Goal: Task Accomplishment & Management: Manage account settings

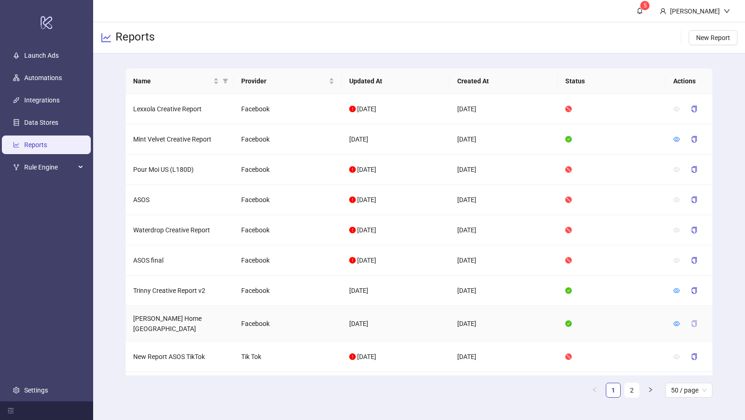
click at [695, 320] on icon "copy" at bounding box center [694, 323] width 7 height 7
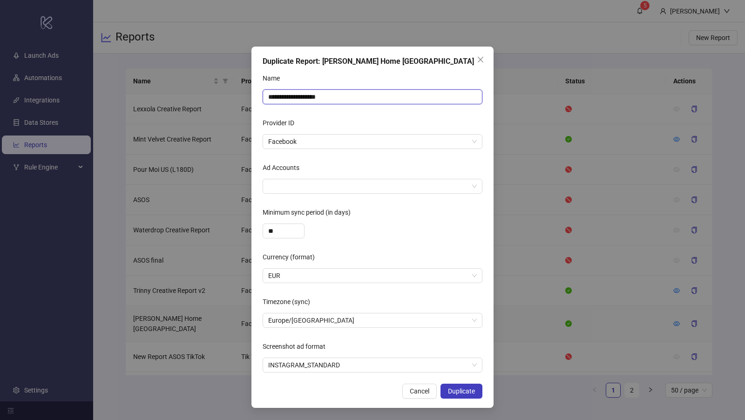
click at [417, 95] on input "**********" at bounding box center [373, 96] width 220 height 15
click at [405, 186] on div at bounding box center [367, 186] width 206 height 13
type input "******"
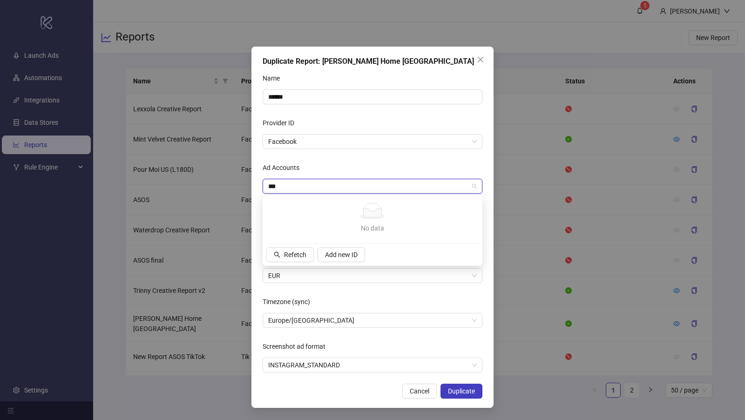
type input "***"
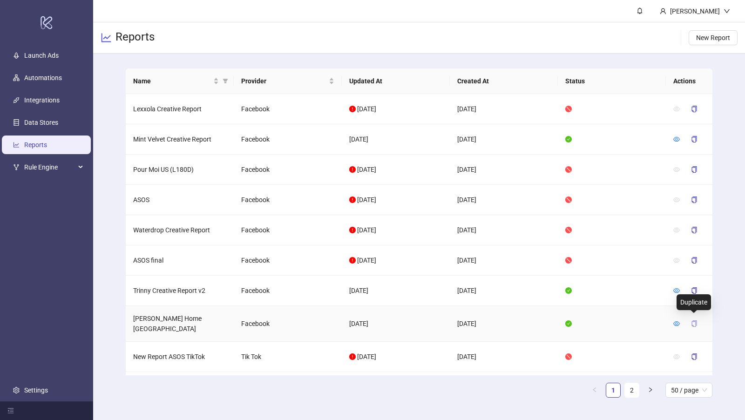
click at [692, 320] on icon "copy" at bounding box center [694, 323] width 7 height 7
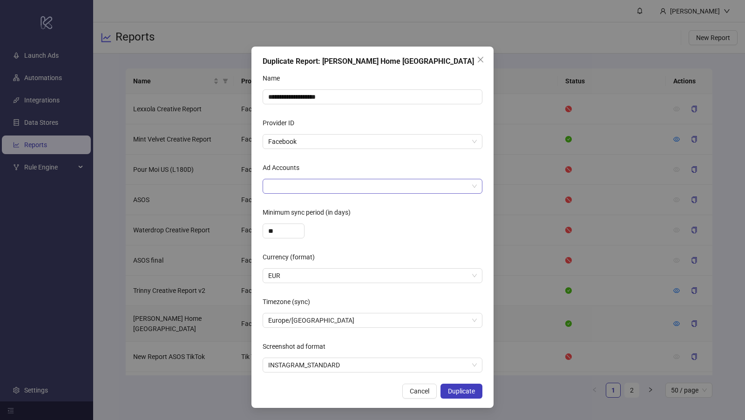
click at [408, 180] on div at bounding box center [367, 186] width 206 height 13
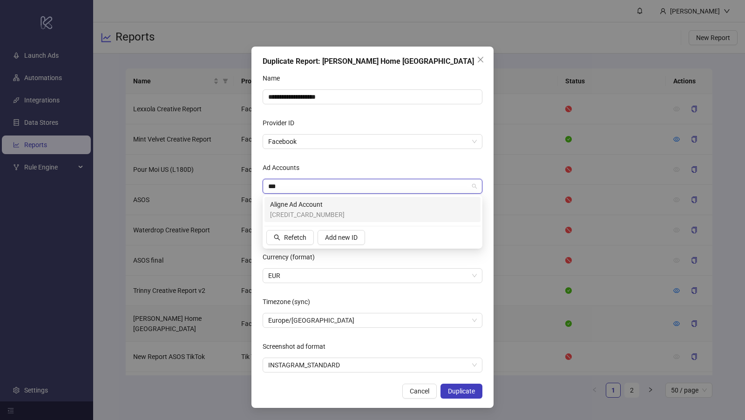
type input "****"
click at [325, 202] on div "Aligne Ad Account 656418428365556" at bounding box center [372, 209] width 205 height 20
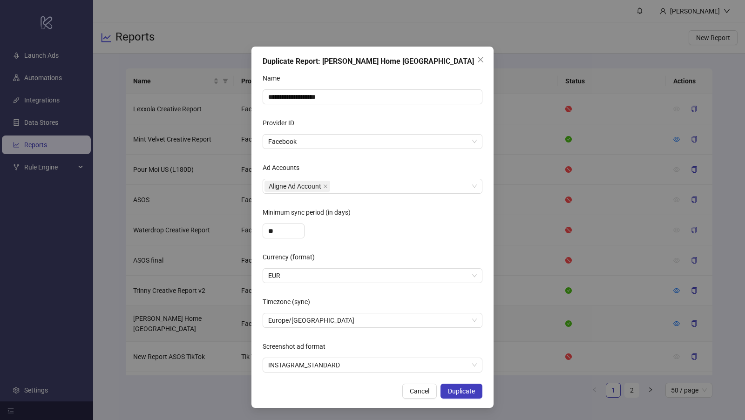
click at [341, 168] on div "Ad Accounts" at bounding box center [373, 169] width 220 height 19
click at [288, 278] on span "EUR" at bounding box center [372, 276] width 209 height 14
click at [373, 274] on span "EUR" at bounding box center [372, 276] width 209 height 14
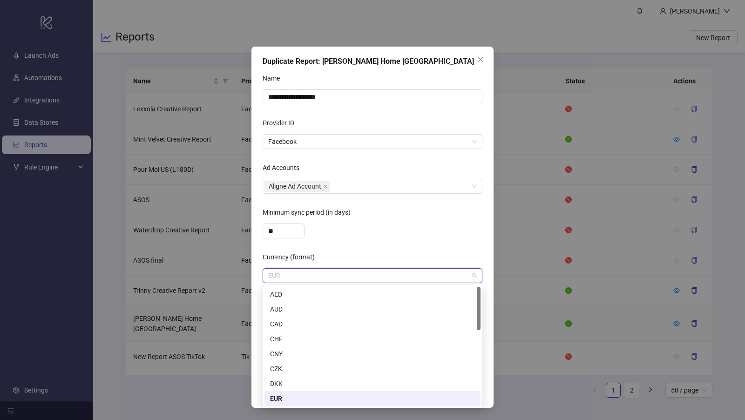
click at [373, 274] on span "EUR" at bounding box center [372, 276] width 209 height 14
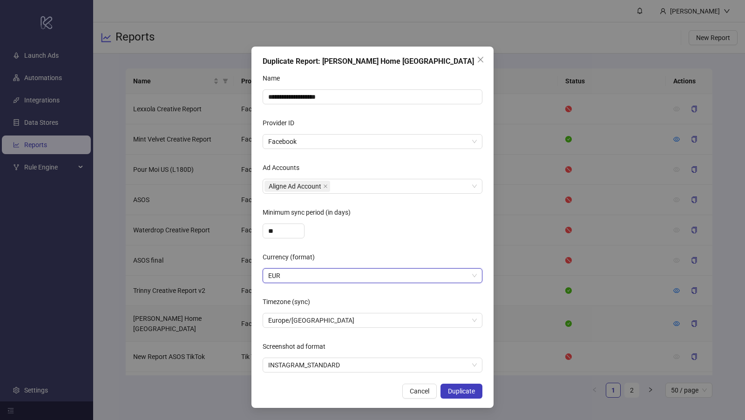
click at [373, 274] on span "EUR" at bounding box center [372, 276] width 209 height 14
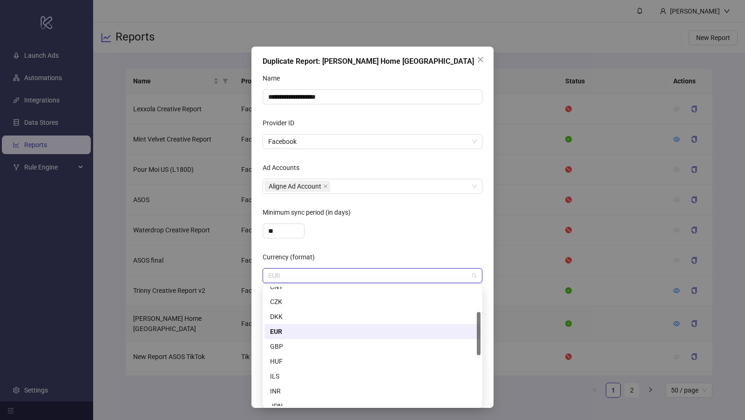
scroll to position [68, 0]
click at [364, 341] on div "GBP" at bounding box center [372, 345] width 205 height 10
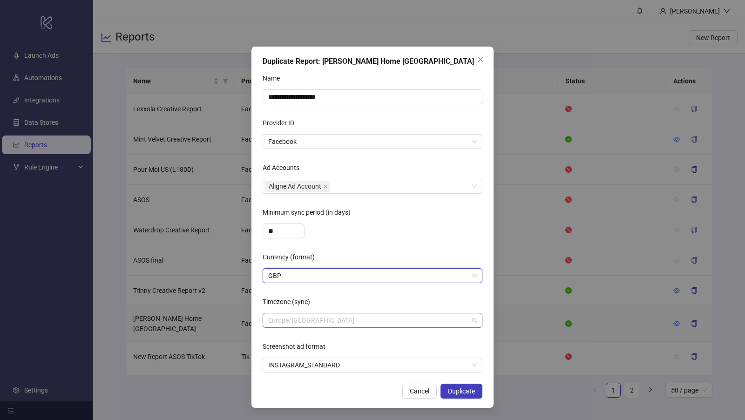
click at [365, 319] on span "Europe/Berlin" at bounding box center [372, 320] width 209 height 14
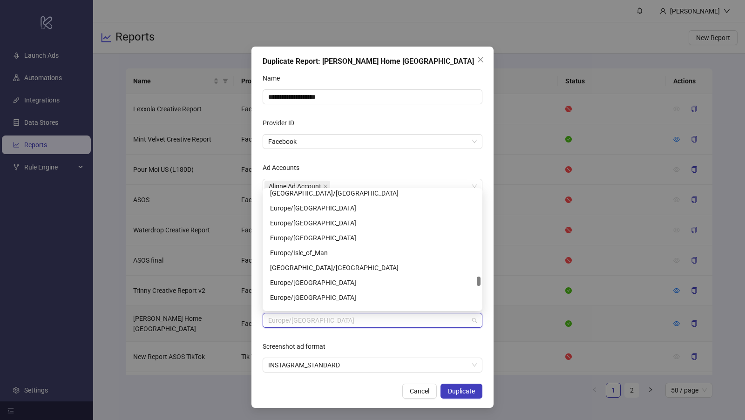
scroll to position [4837, 0]
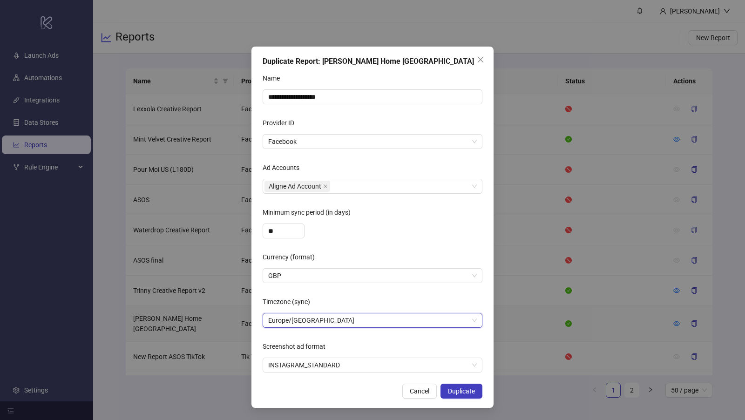
click at [380, 318] on span "Europe/[GEOGRAPHIC_DATA]" at bounding box center [372, 320] width 209 height 14
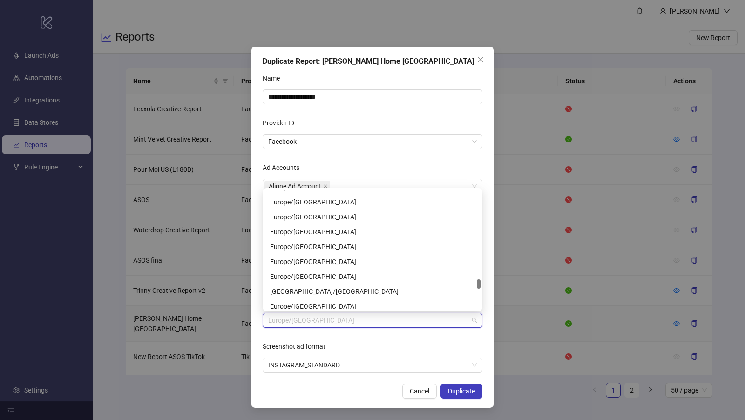
scroll to position [4971, 0]
click at [357, 230] on div "Europe/[GEOGRAPHIC_DATA]" at bounding box center [372, 232] width 205 height 10
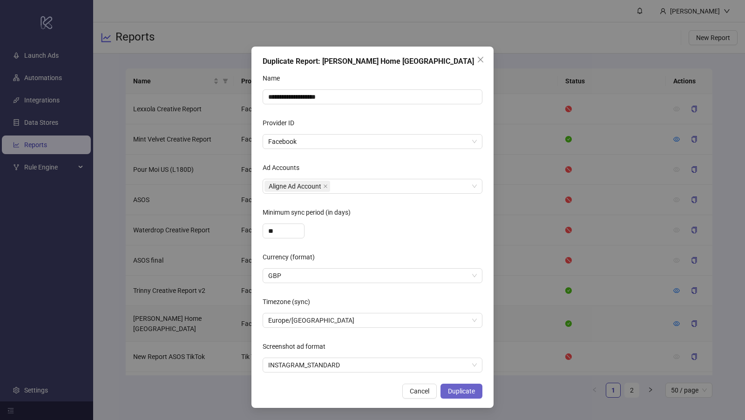
click at [461, 390] on span "Duplicate" at bounding box center [461, 390] width 27 height 7
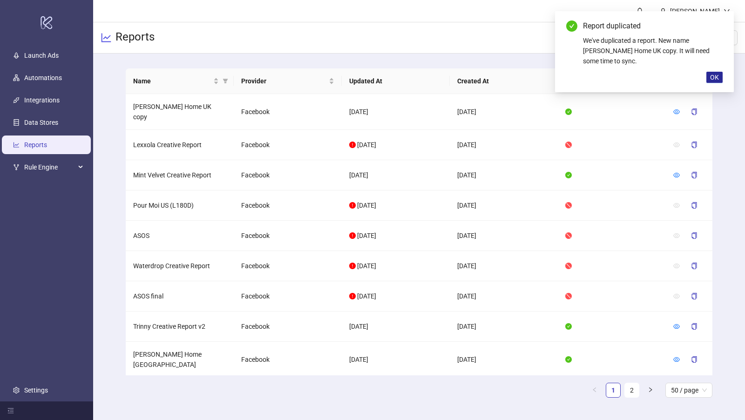
click at [714, 74] on span "OK" at bounding box center [714, 77] width 9 height 7
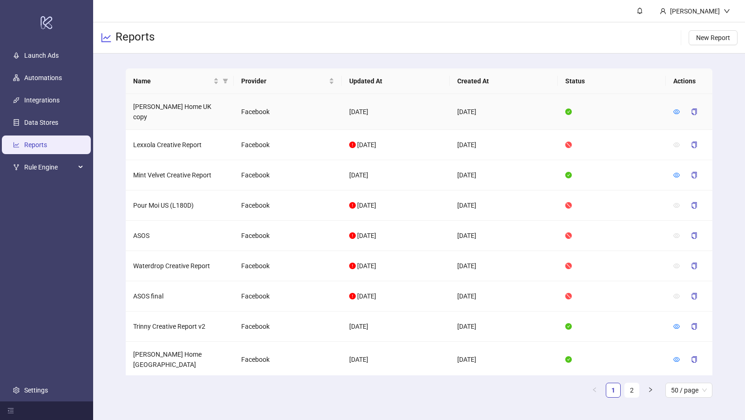
click at [163, 106] on td "Christy Home UK copy" at bounding box center [180, 112] width 108 height 36
click at [676, 108] on icon "eye" at bounding box center [676, 111] width 7 height 7
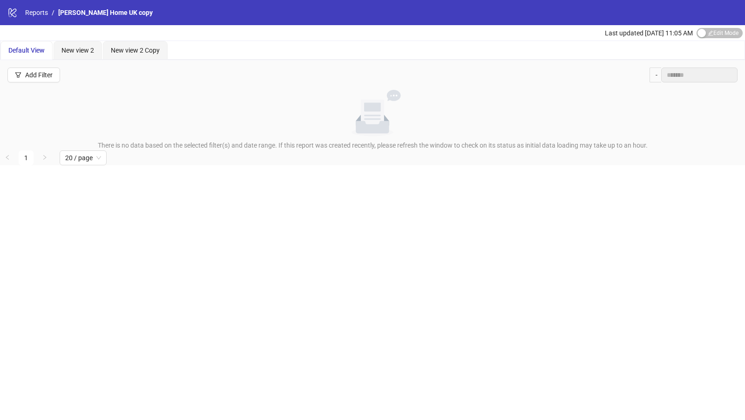
click at [106, 13] on span "Christy Home UK copy" at bounding box center [105, 12] width 95 height 7
click at [718, 29] on span "Edit Mode Edit Mode" at bounding box center [719, 33] width 46 height 10
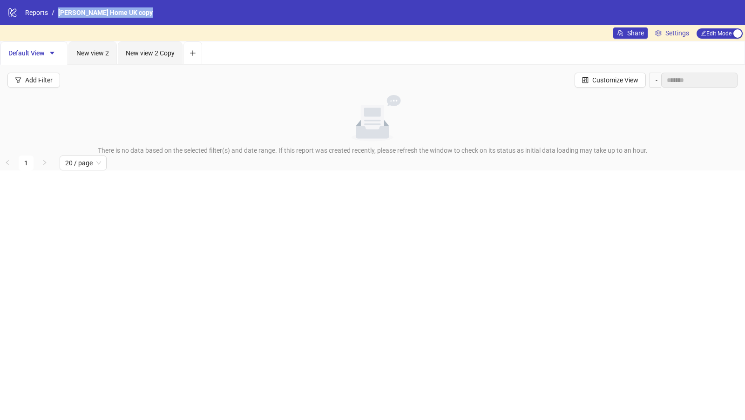
click at [112, 5] on div "logo/logo-mobile Reports / Christy Home UK copy" at bounding box center [372, 12] width 745 height 25
click at [112, 10] on span "Christy Home UK copy" at bounding box center [105, 12] width 95 height 7
click at [672, 31] on span "Settings" at bounding box center [677, 33] width 24 height 10
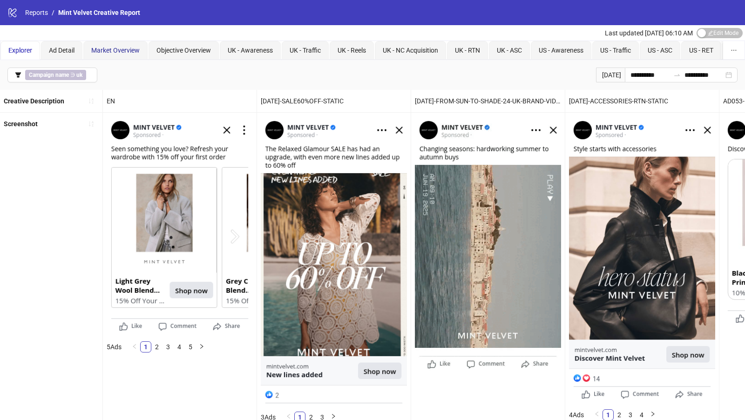
click at [102, 49] on span "Market Overview" at bounding box center [115, 50] width 48 height 7
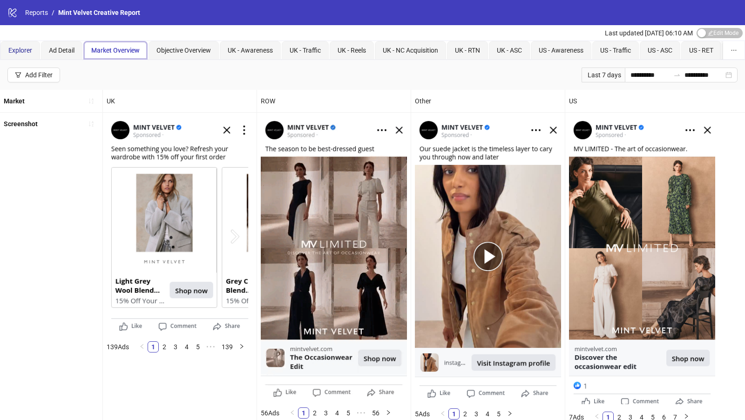
click at [28, 50] on span "Explorer" at bounding box center [20, 50] width 24 height 7
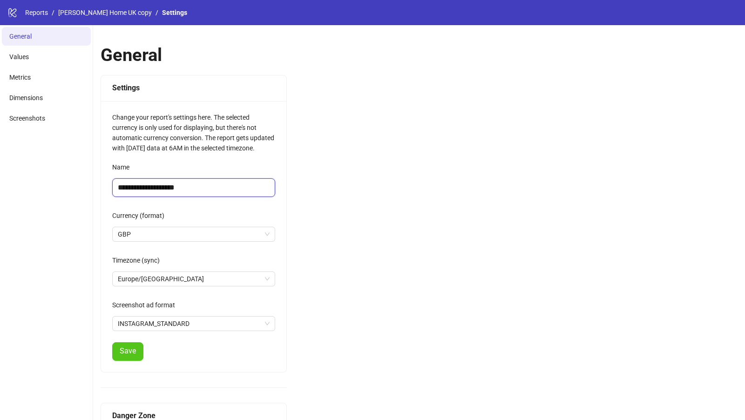
click at [198, 181] on input "**********" at bounding box center [193, 187] width 163 height 19
click at [198, 182] on input "**********" at bounding box center [193, 187] width 163 height 19
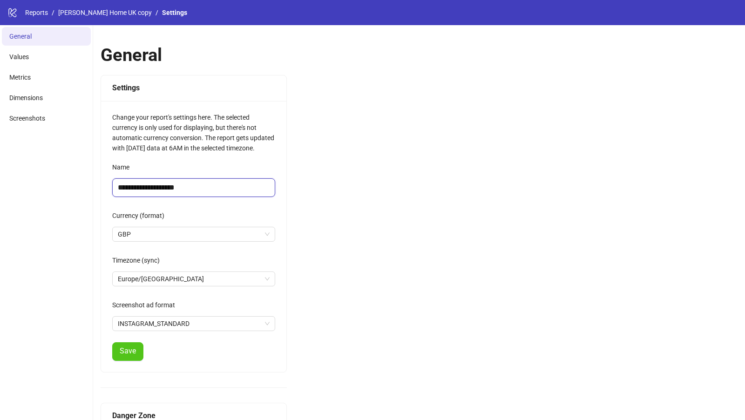
click at [198, 182] on input "**********" at bounding box center [193, 187] width 163 height 19
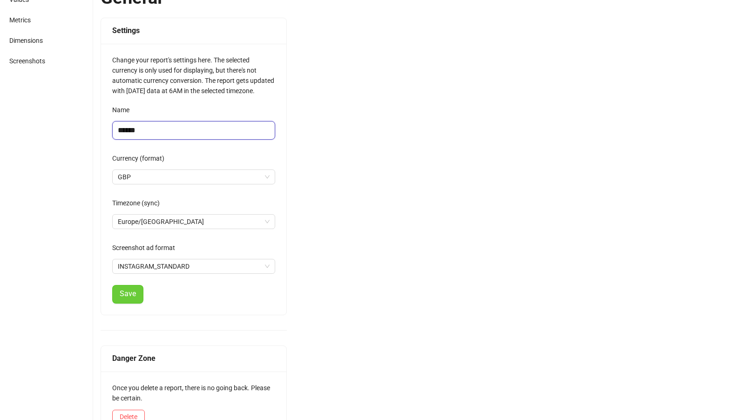
scroll to position [79, 0]
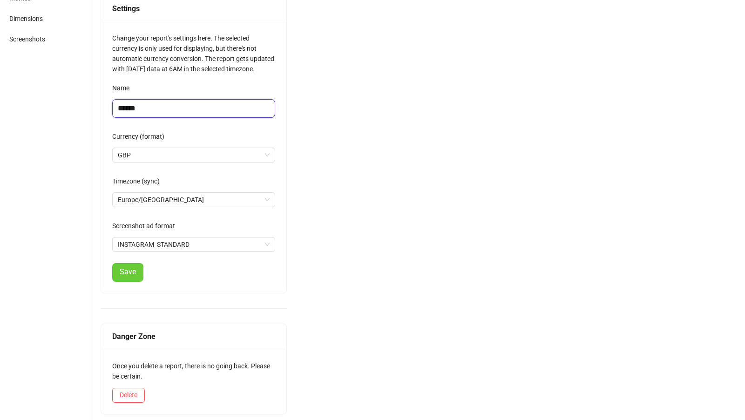
type input "******"
click at [133, 269] on span "Save" at bounding box center [128, 272] width 16 height 8
click at [134, 266] on button "Save" at bounding box center [127, 272] width 31 height 19
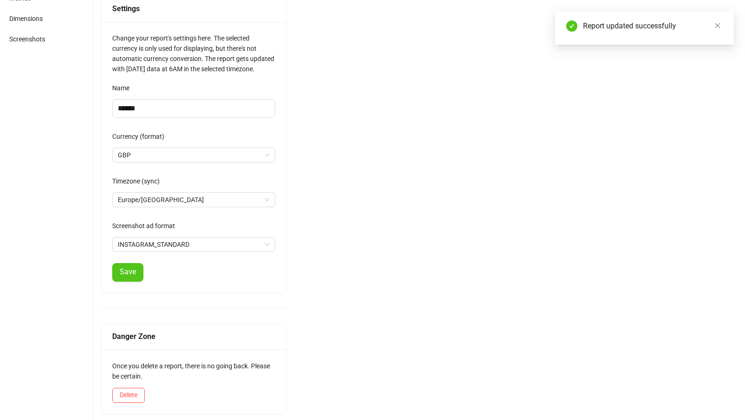
scroll to position [0, 0]
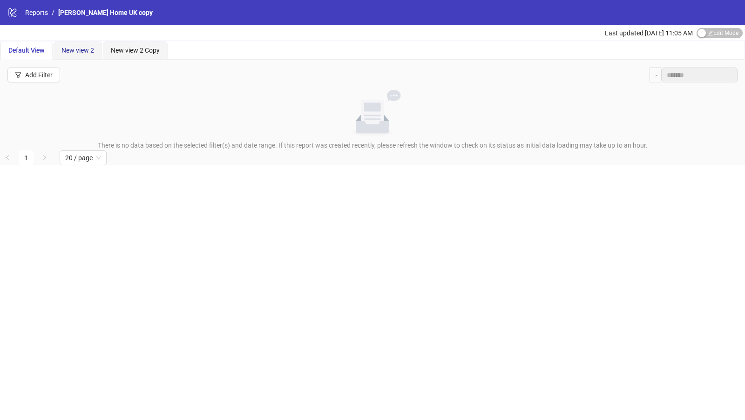
click at [68, 49] on span "New view 2" at bounding box center [77, 50] width 33 height 7
click at [46, 69] on button "Add Filter" at bounding box center [33, 75] width 53 height 15
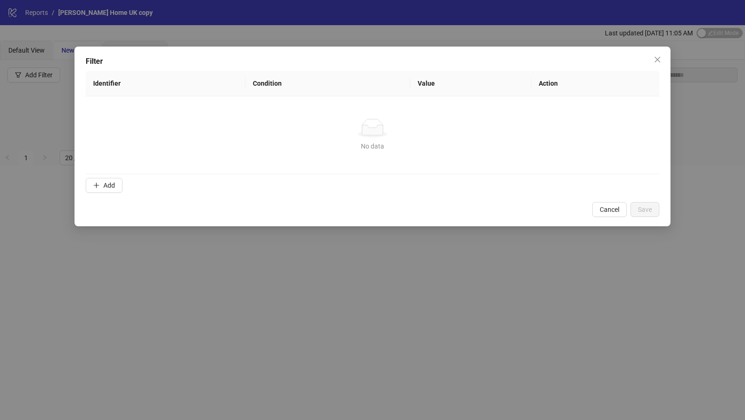
click at [115, 86] on th "Identifier" at bounding box center [166, 84] width 160 height 26
click at [174, 88] on th "Identifier" at bounding box center [166, 84] width 160 height 26
click at [101, 190] on button "Add" at bounding box center [104, 185] width 37 height 15
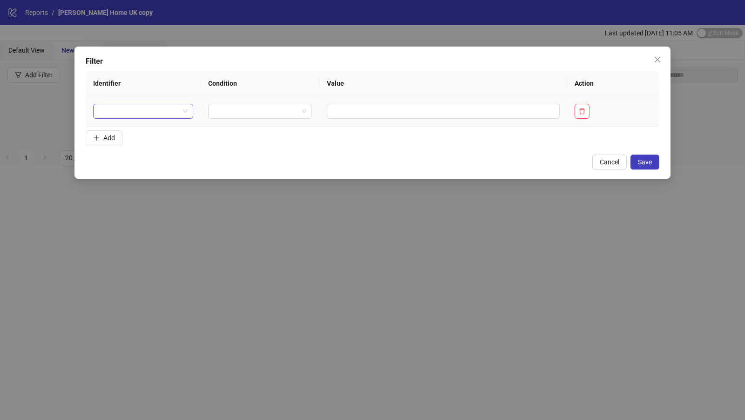
click at [133, 116] on input "search" at bounding box center [139, 111] width 81 height 14
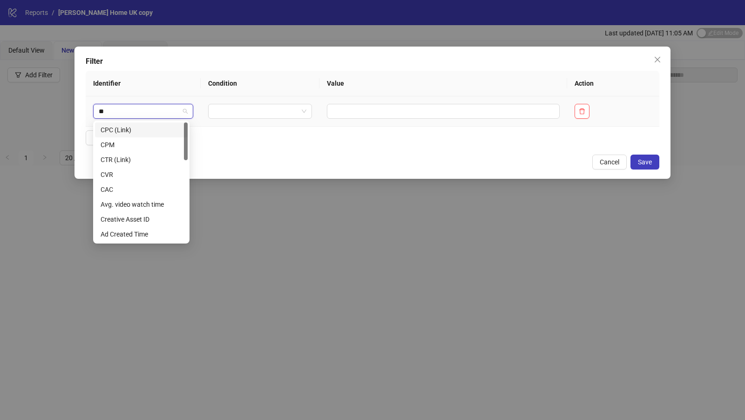
type input "***"
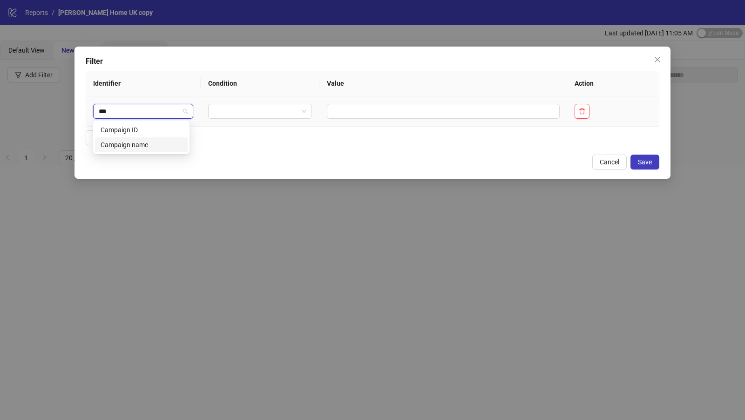
click at [143, 148] on div "Campaign name" at bounding box center [141, 145] width 81 height 10
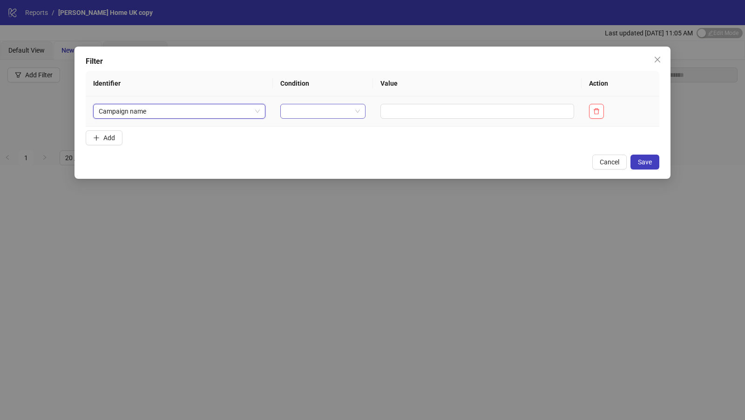
click at [290, 108] on input "search" at bounding box center [319, 111] width 66 height 14
click at [297, 140] on div "CONTAINS" at bounding box center [318, 145] width 68 height 10
click at [439, 105] on input "text" at bounding box center [491, 111] width 177 height 15
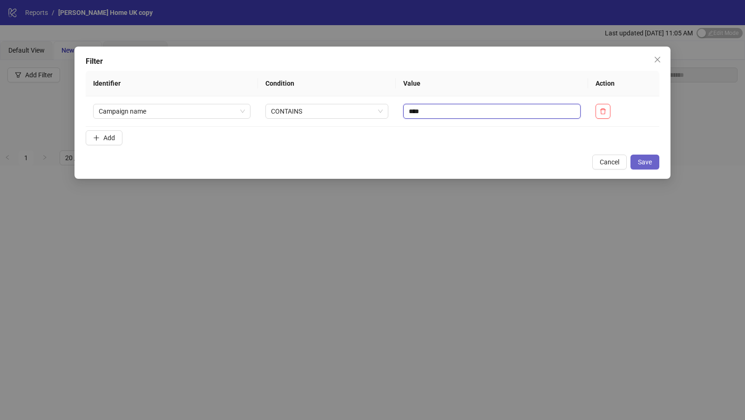
type input "****"
click at [651, 160] on span "Save" at bounding box center [645, 161] width 14 height 7
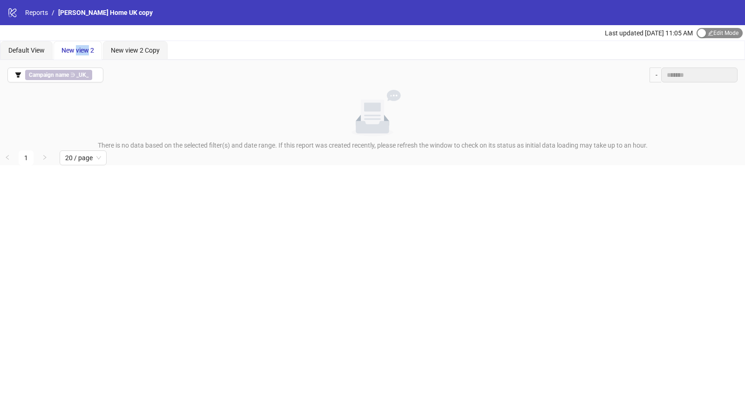
click at [712, 28] on span "Edit Mode Edit Mode" at bounding box center [719, 33] width 46 height 10
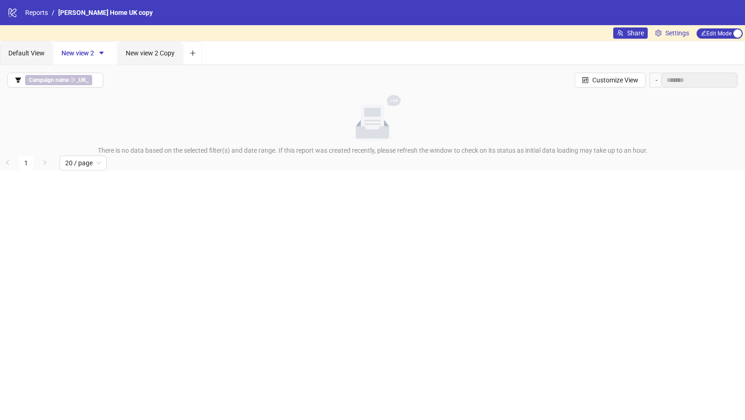
click at [89, 49] on span "New view 2" at bounding box center [84, 52] width 47 height 7
click at [89, 50] on span "New view 2" at bounding box center [84, 52] width 47 height 7
click at [101, 50] on icon "caret-down" at bounding box center [101, 53] width 7 height 7
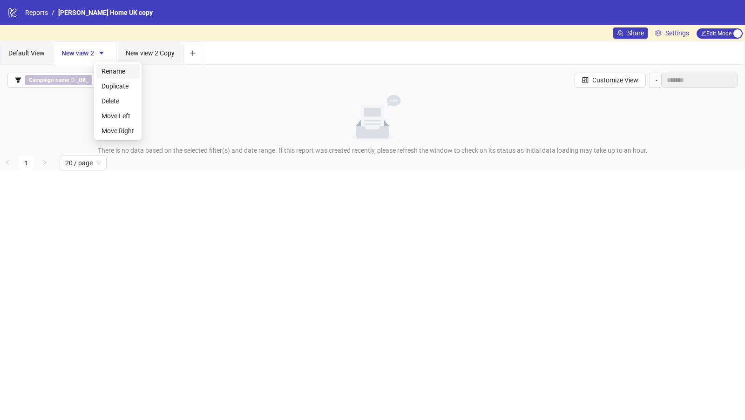
click at [106, 67] on span "Rename" at bounding box center [117, 71] width 33 height 10
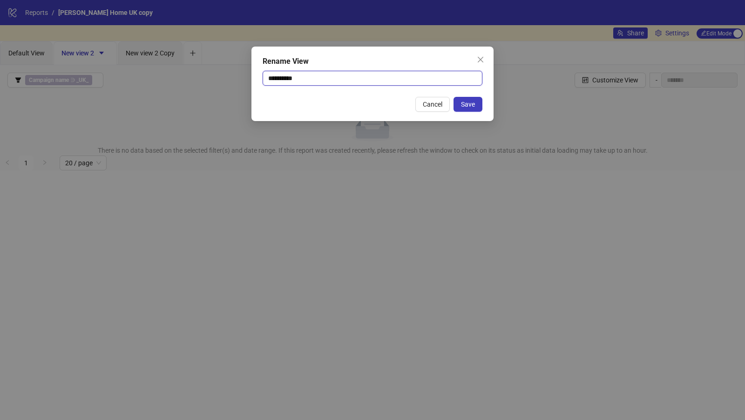
click at [274, 77] on input "**********" at bounding box center [373, 78] width 220 height 15
type input "**"
click at [473, 105] on span "Save" at bounding box center [468, 104] width 14 height 7
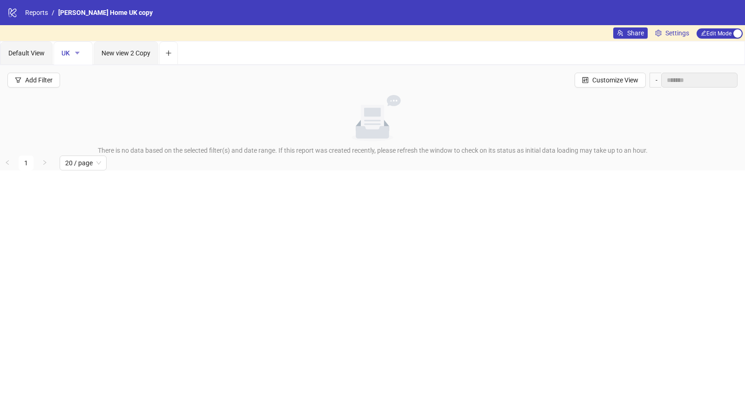
click at [74, 57] on button "button" at bounding box center [77, 53] width 15 height 15
click at [84, 75] on span "Rename" at bounding box center [93, 71] width 33 height 10
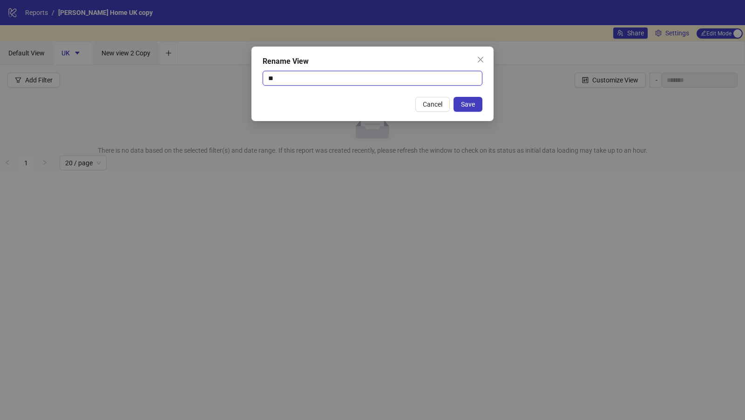
click at [279, 75] on input "**" at bounding box center [373, 78] width 220 height 15
type input "**********"
click at [466, 102] on span "Save" at bounding box center [468, 104] width 14 height 7
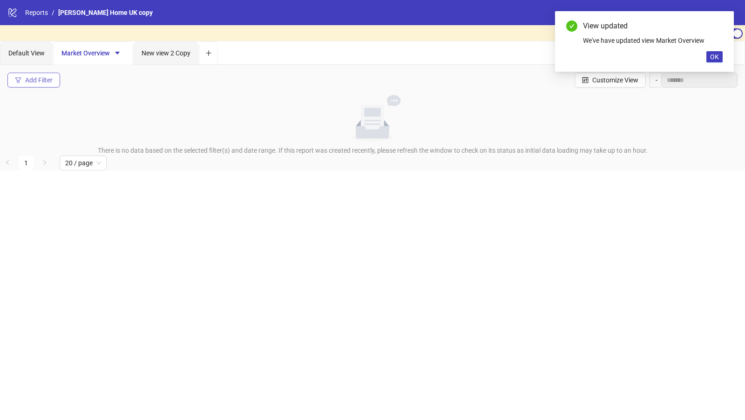
click at [41, 77] on div "Add Filter" at bounding box center [38, 79] width 27 height 7
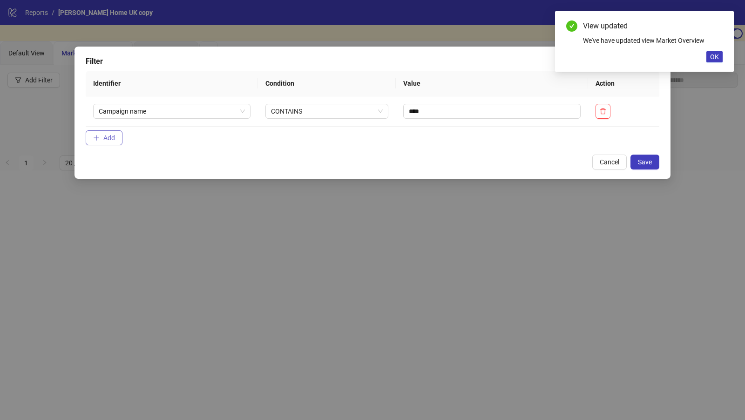
click at [117, 138] on button "Add" at bounding box center [104, 137] width 37 height 15
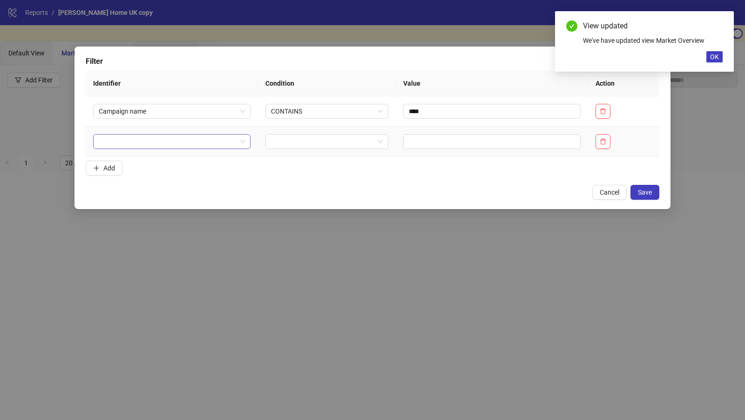
click at [163, 135] on input "search" at bounding box center [168, 142] width 138 height 14
type input "****"
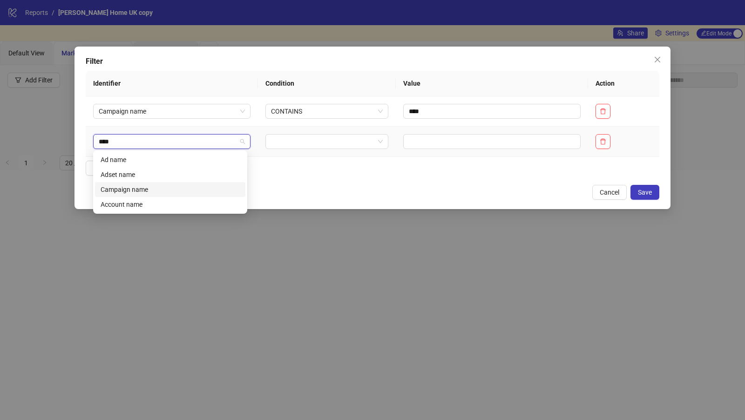
click at [178, 189] on div "Campaign name" at bounding box center [170, 189] width 139 height 10
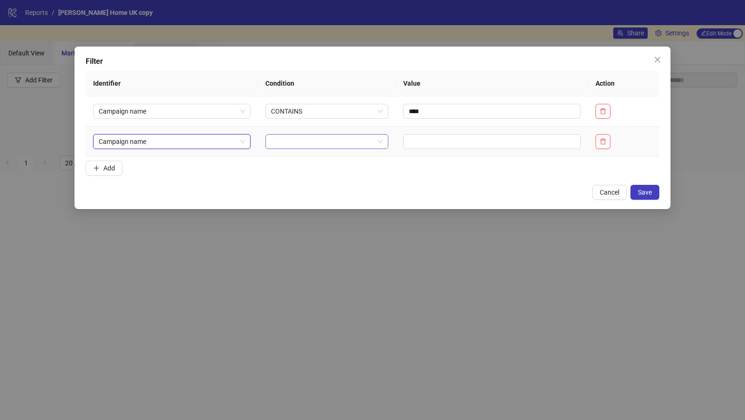
click at [323, 136] on input "search" at bounding box center [322, 142] width 103 height 14
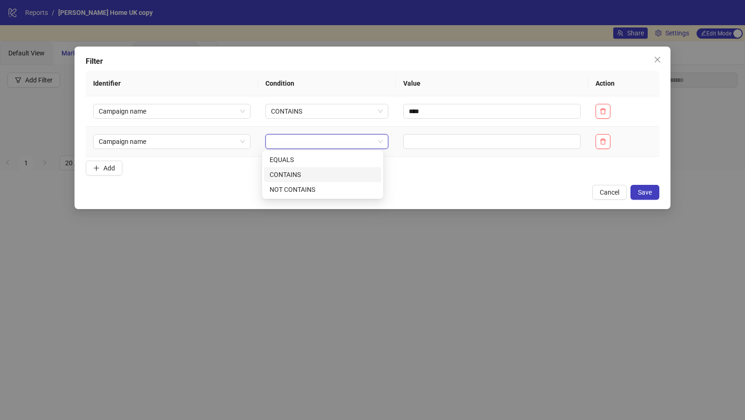
click at [315, 179] on div "CONTAINS" at bounding box center [323, 174] width 106 height 10
click at [444, 149] on td at bounding box center [492, 142] width 192 height 30
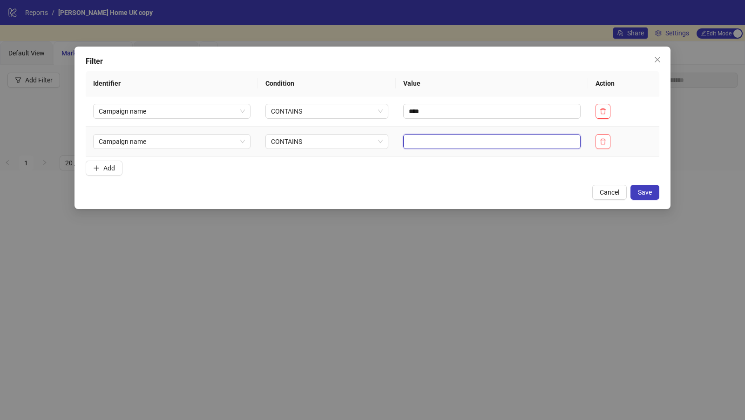
click at [444, 144] on input "text" at bounding box center [491, 141] width 177 height 15
type input "****"
click at [645, 186] on button "Save" at bounding box center [644, 192] width 29 height 15
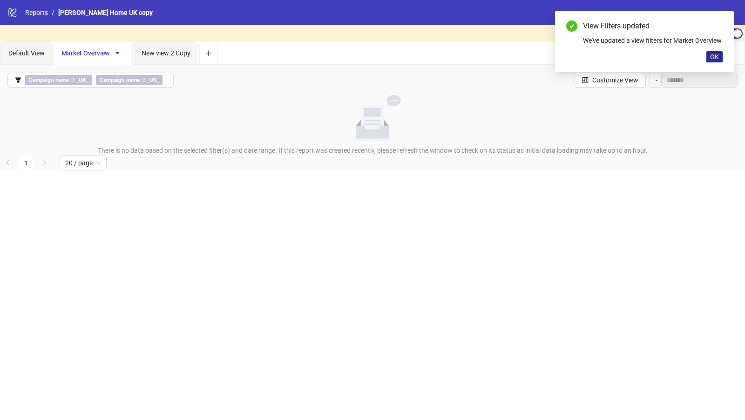
click at [711, 61] on span "OK" at bounding box center [714, 56] width 9 height 7
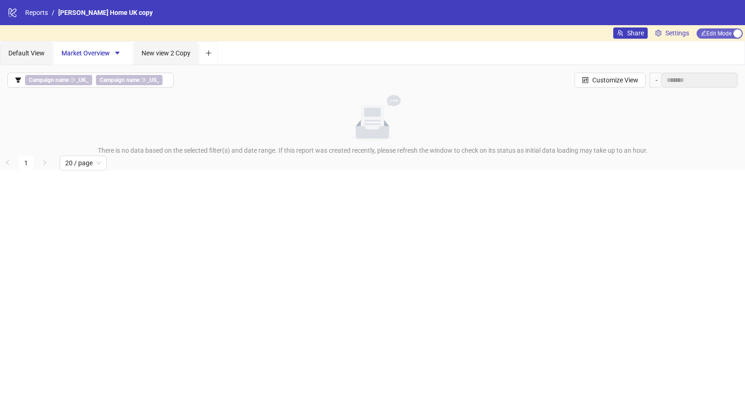
click at [703, 31] on span "Edit Mode Edit Mode" at bounding box center [719, 33] width 46 height 10
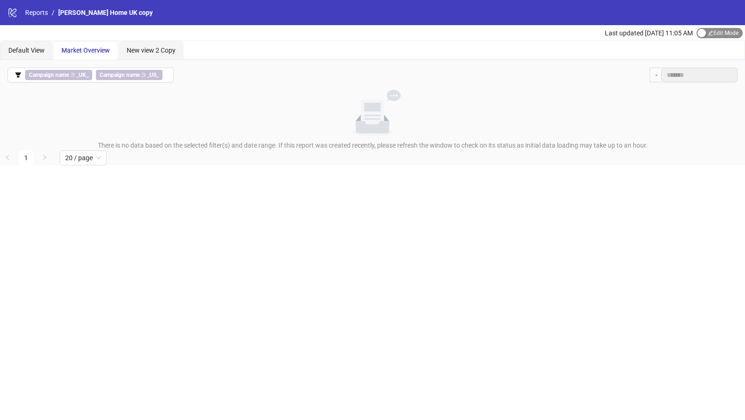
click at [703, 31] on div "button" at bounding box center [701, 33] width 8 height 8
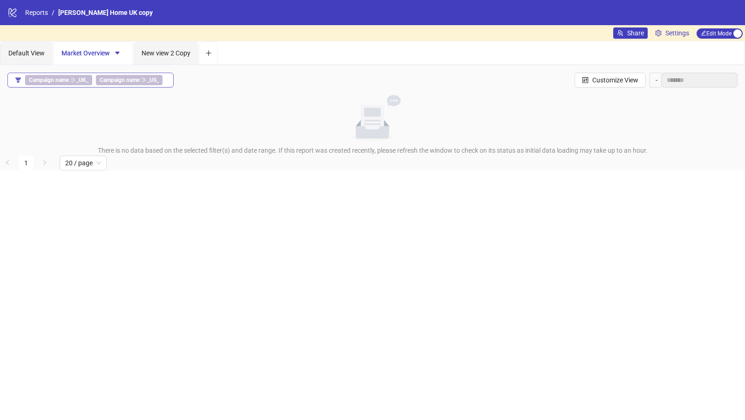
click at [130, 81] on b "Campaign name" at bounding box center [120, 80] width 40 height 7
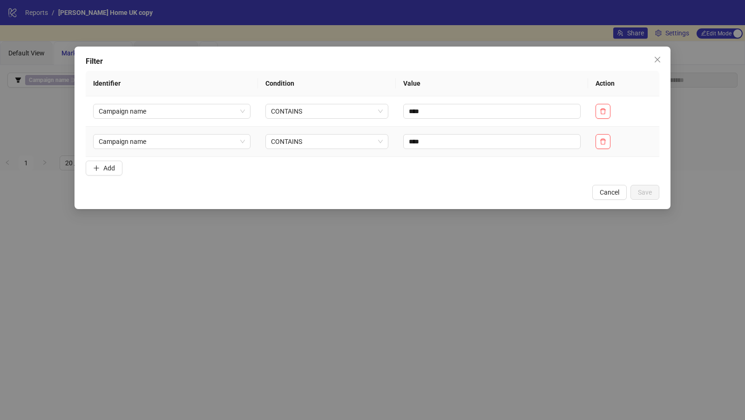
click at [612, 148] on td at bounding box center [624, 142] width 72 height 30
click at [606, 144] on span "button" at bounding box center [603, 141] width 7 height 7
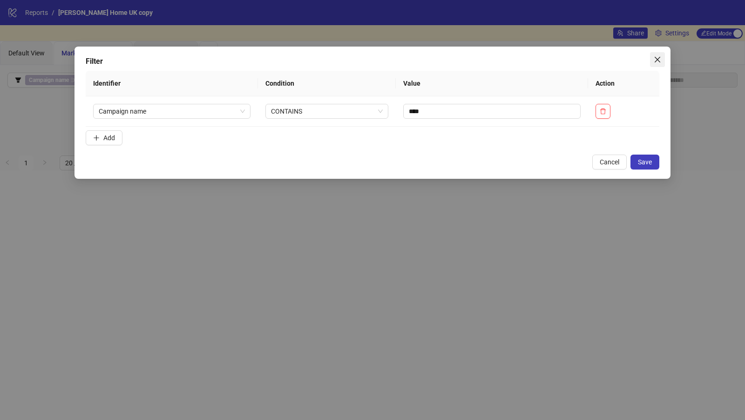
click at [659, 58] on icon "close" at bounding box center [657, 59] width 7 height 7
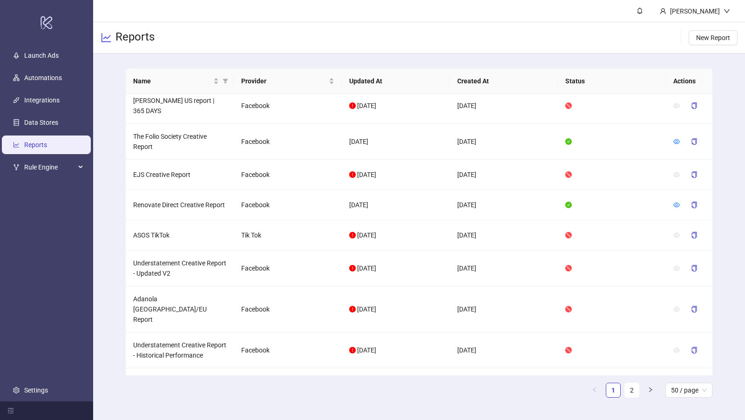
scroll to position [478, 0]
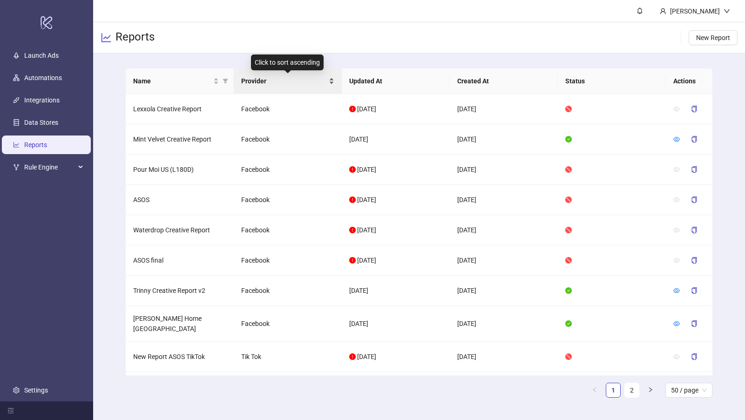
scroll to position [492, 0]
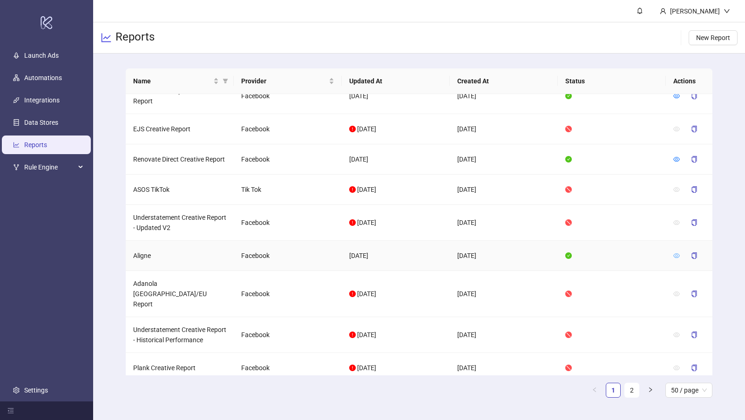
click at [676, 253] on icon "eye" at bounding box center [676, 255] width 7 height 5
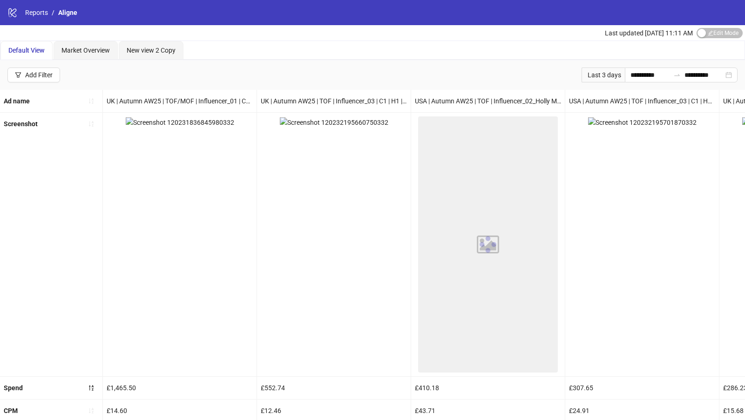
click at [20, 52] on span "Default View" at bounding box center [26, 50] width 36 height 7
click at [705, 33] on button "Edit Mode Edit Mode" at bounding box center [719, 33] width 46 height 10
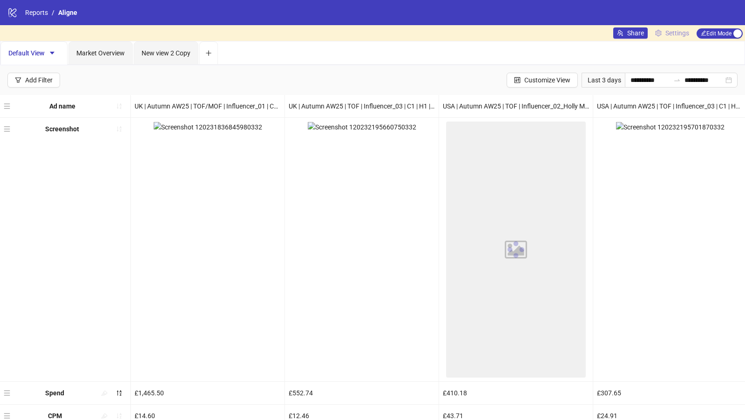
click at [675, 32] on span "Settings" at bounding box center [677, 33] width 24 height 10
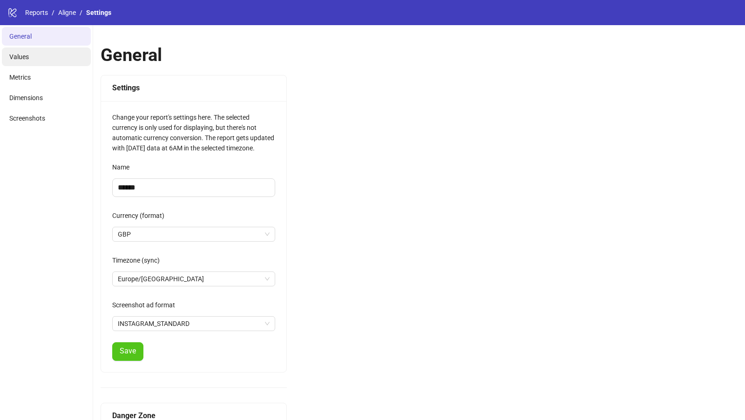
click at [38, 59] on li "Values" at bounding box center [46, 56] width 89 height 19
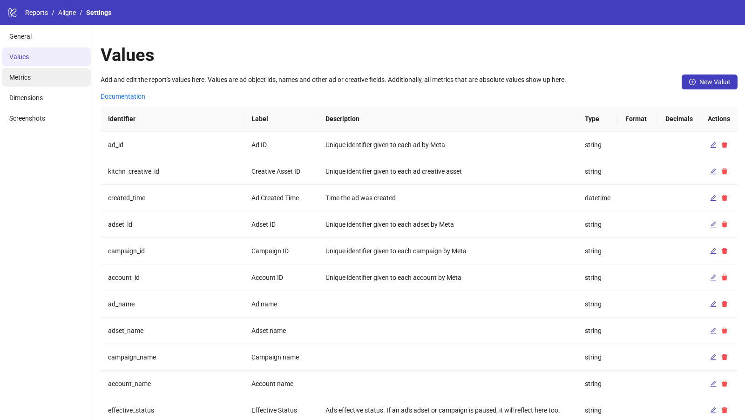
click at [31, 75] on li "Metrics" at bounding box center [46, 77] width 89 height 19
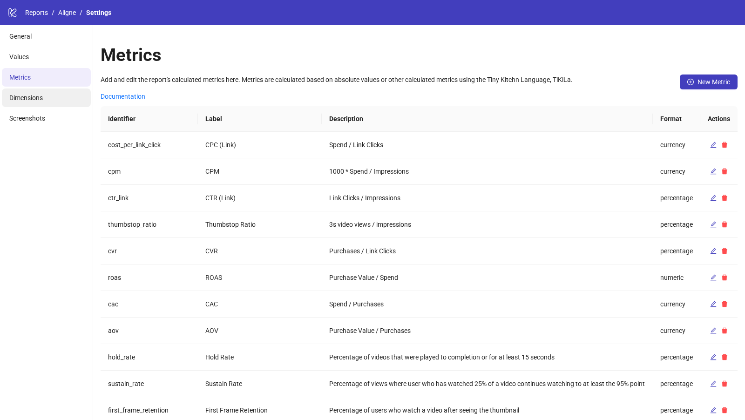
click at [27, 91] on li "Dimensions" at bounding box center [46, 97] width 89 height 19
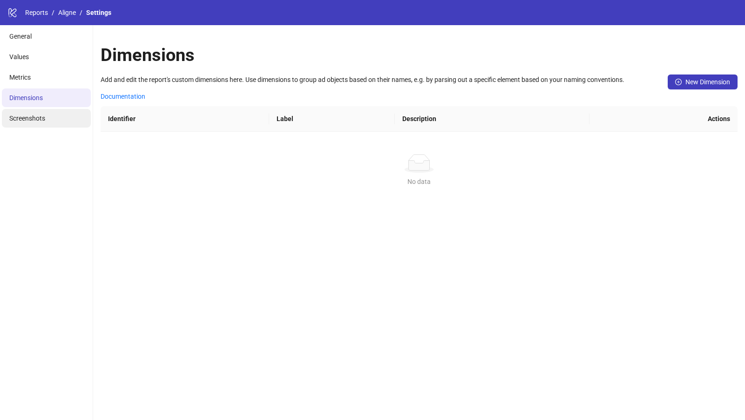
click at [31, 121] on span "Screenshots" at bounding box center [27, 118] width 36 height 7
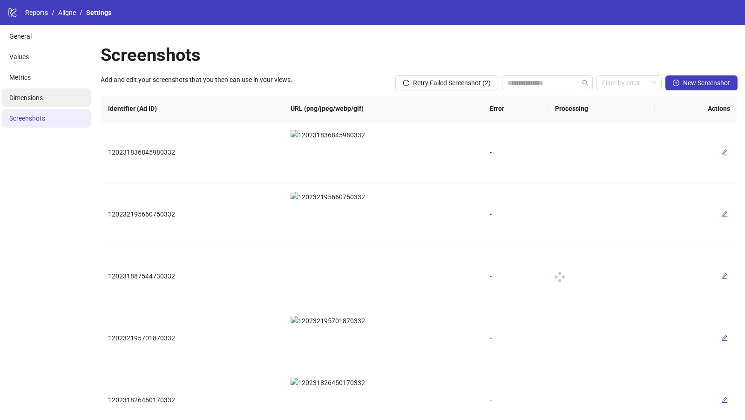
click at [33, 104] on li "Dimensions" at bounding box center [46, 97] width 89 height 19
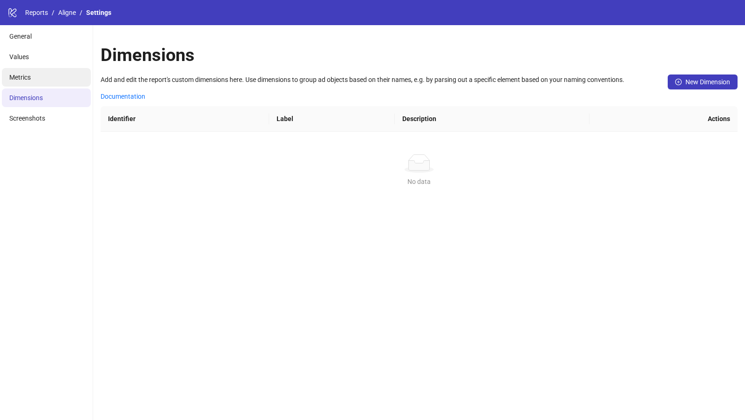
click at [29, 75] on span "Metrics" at bounding box center [19, 77] width 21 height 7
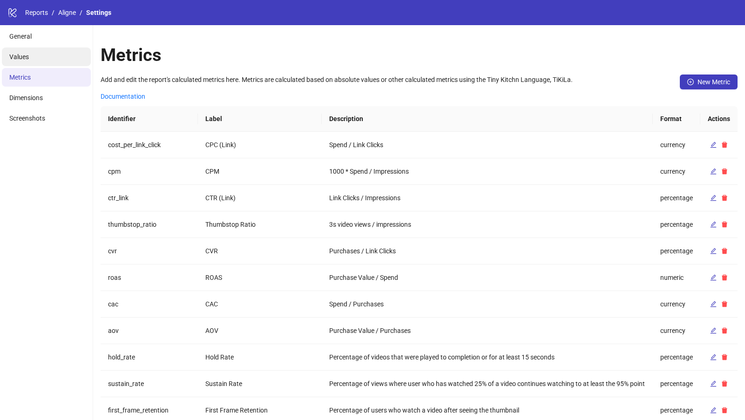
click at [28, 58] on span "Values" at bounding box center [19, 56] width 20 height 7
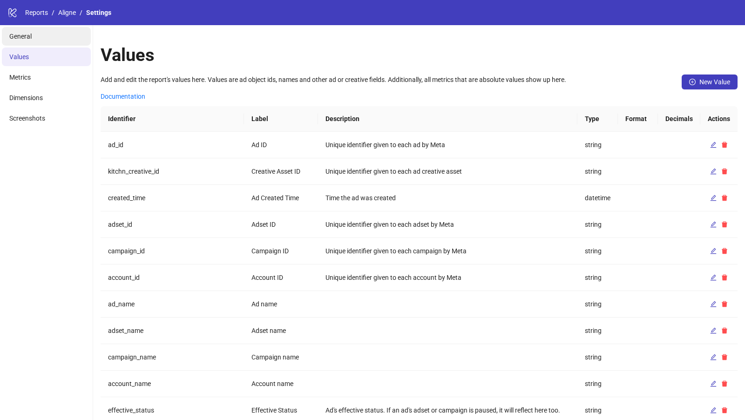
click at [42, 38] on li "General" at bounding box center [46, 36] width 89 height 19
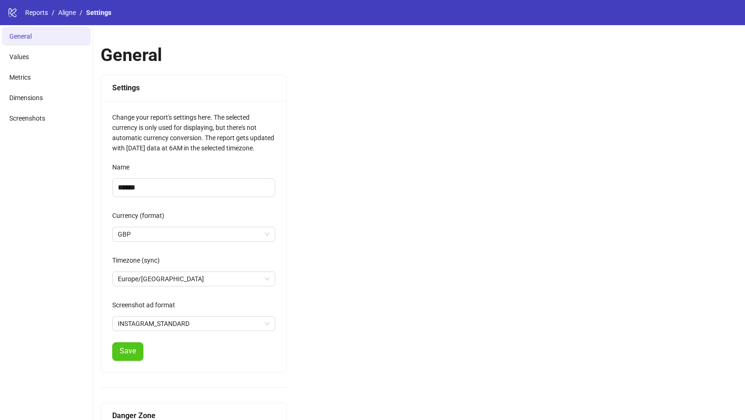
scroll to position [79, 0]
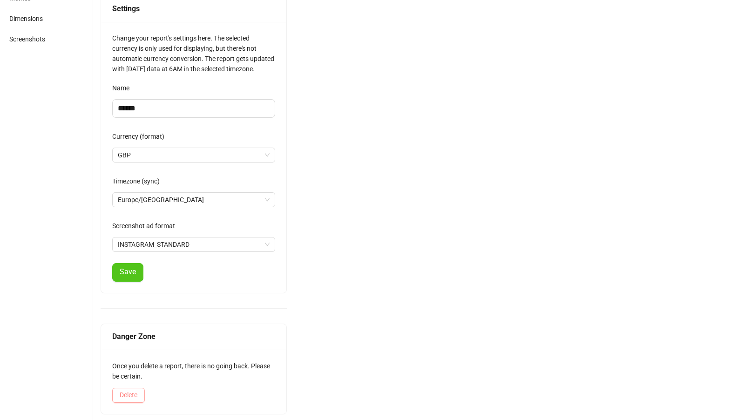
click at [135, 393] on span "Delete" at bounding box center [129, 394] width 18 height 7
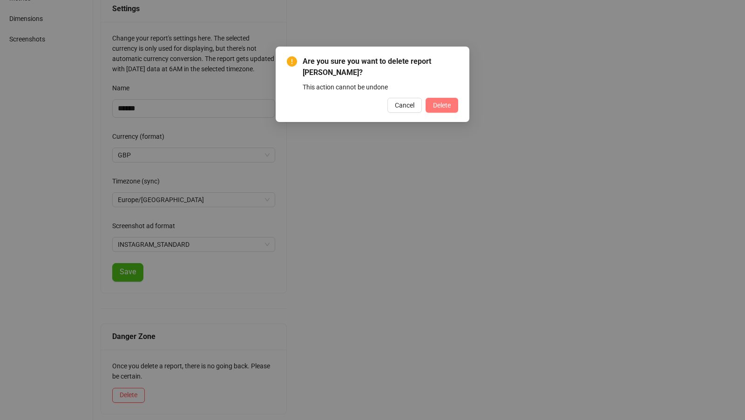
click at [449, 101] on span "Delete" at bounding box center [442, 104] width 18 height 7
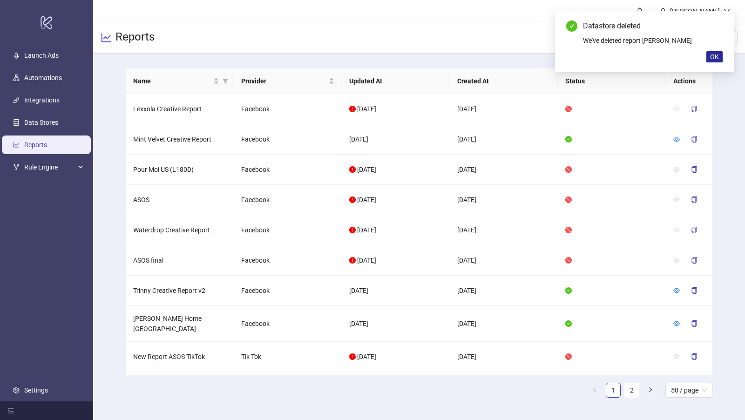
click at [712, 56] on span "OK" at bounding box center [714, 56] width 9 height 7
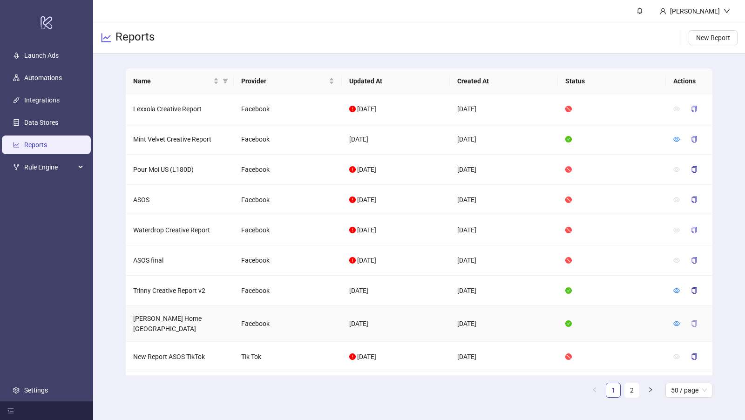
click at [694, 316] on button "button" at bounding box center [693, 323] width 21 height 15
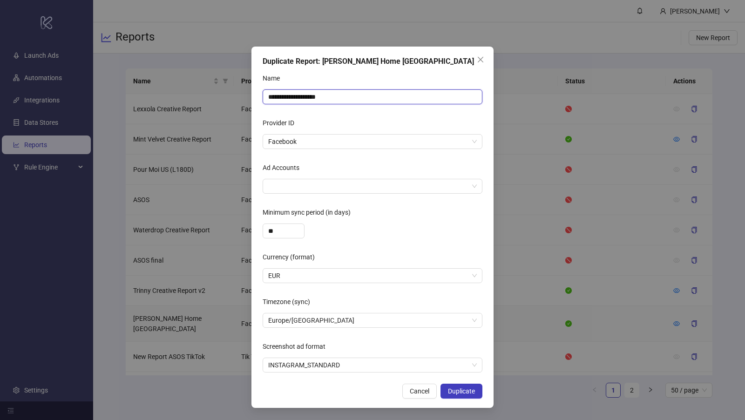
click at [419, 95] on input "**********" at bounding box center [373, 96] width 220 height 15
click at [389, 189] on div at bounding box center [367, 186] width 206 height 13
type input "******"
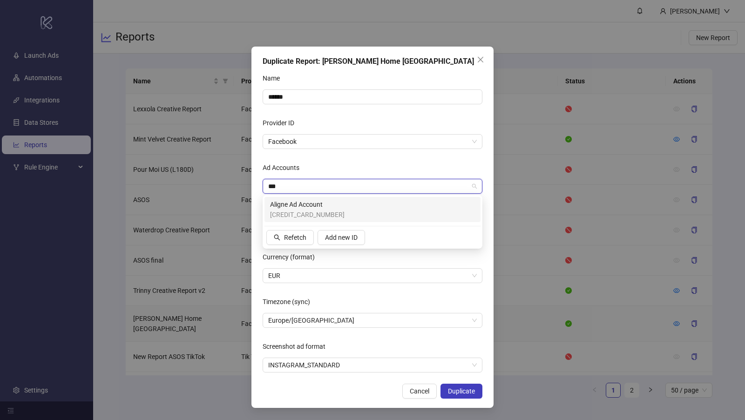
type input "****"
click at [370, 207] on div "Aligne Ad Account 656418428365556" at bounding box center [372, 209] width 205 height 20
click at [357, 159] on form "Name ****** Provider ID Facebook Ad Accounts Aligne Ad Account alig Minimum syn…" at bounding box center [373, 222] width 220 height 302
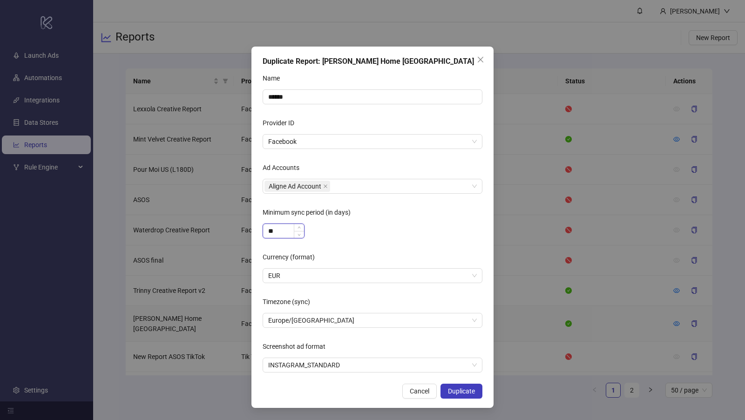
click at [289, 229] on input "**" at bounding box center [283, 231] width 41 height 14
click at [304, 282] on span "EUR" at bounding box center [372, 276] width 209 height 14
type input "***"
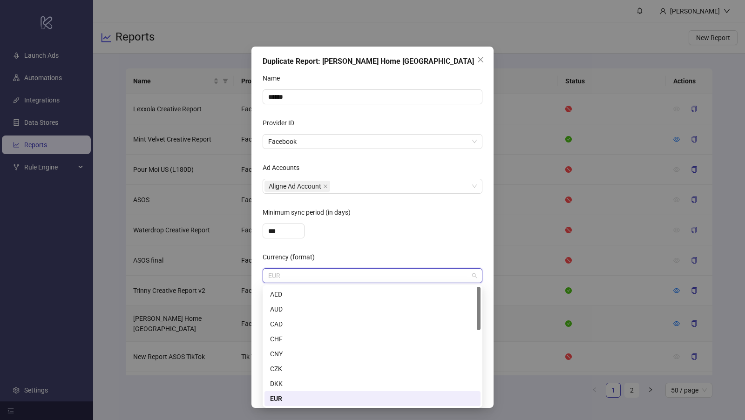
click at [304, 282] on span "EUR" at bounding box center [372, 276] width 209 height 14
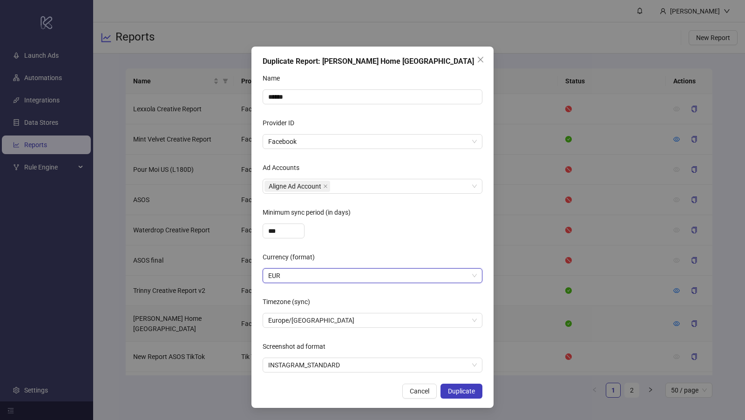
click at [304, 282] on span "EUR" at bounding box center [372, 276] width 209 height 14
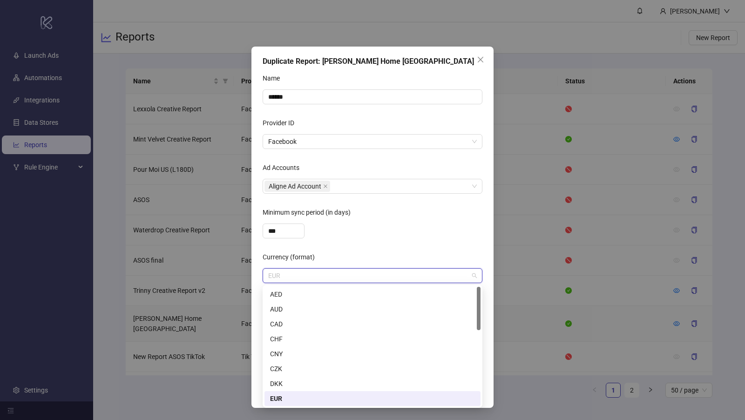
type input "*"
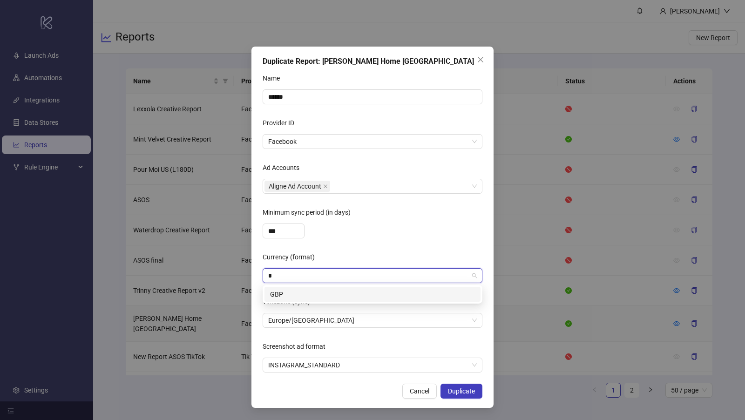
click at [302, 289] on div "GBP" at bounding box center [372, 294] width 205 height 10
click at [298, 318] on span "Europe/Berlin" at bounding box center [372, 320] width 209 height 14
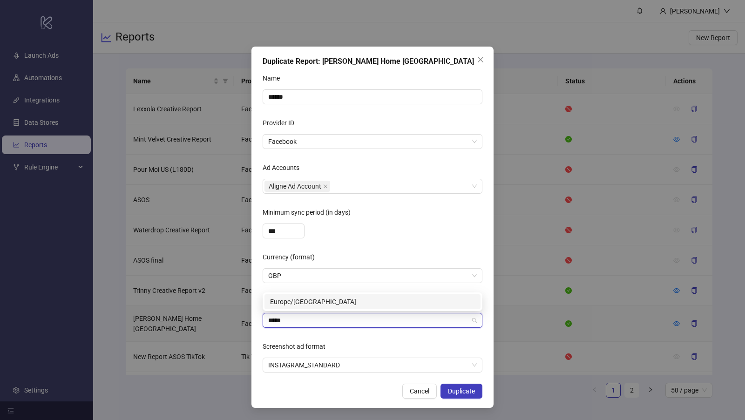
type input "******"
click at [302, 303] on div "Europe/London" at bounding box center [372, 302] width 205 height 10
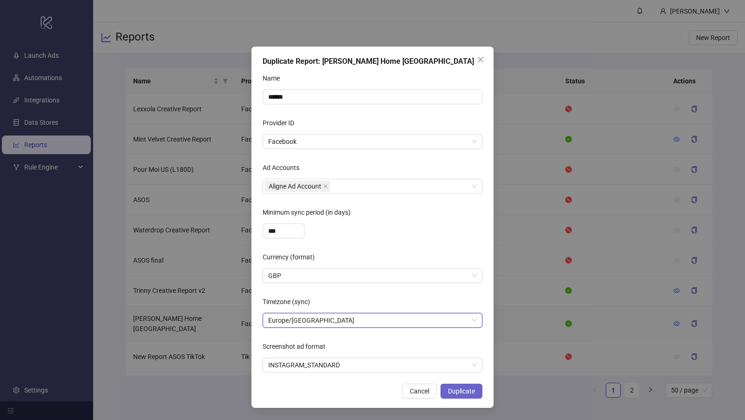
click at [453, 387] on span "Duplicate" at bounding box center [461, 390] width 27 height 7
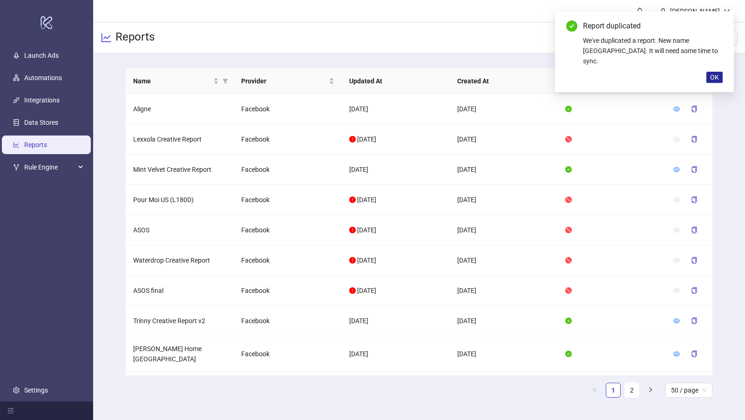
click at [711, 74] on span "OK" at bounding box center [714, 77] width 9 height 7
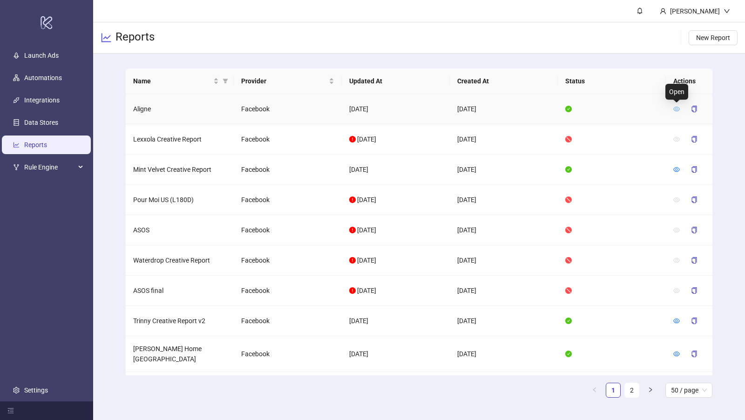
click at [675, 109] on icon "eye" at bounding box center [676, 109] width 7 height 7
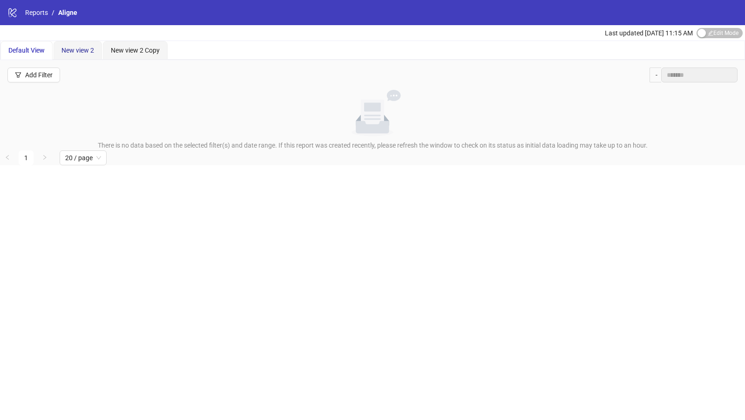
click at [76, 54] on div "New view 2" at bounding box center [77, 50] width 33 height 10
click at [708, 27] on div "Edit Mode Edit Mode" at bounding box center [719, 32] width 46 height 11
click at [708, 30] on span "Edit Mode Edit Mode" at bounding box center [719, 33] width 46 height 10
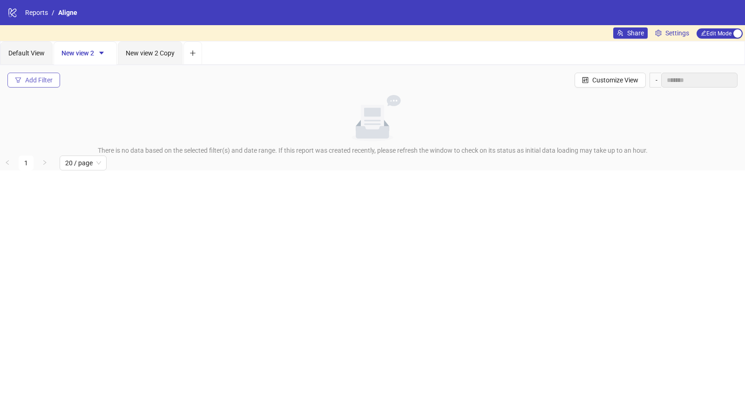
click at [42, 77] on div "Add Filter" at bounding box center [38, 79] width 27 height 7
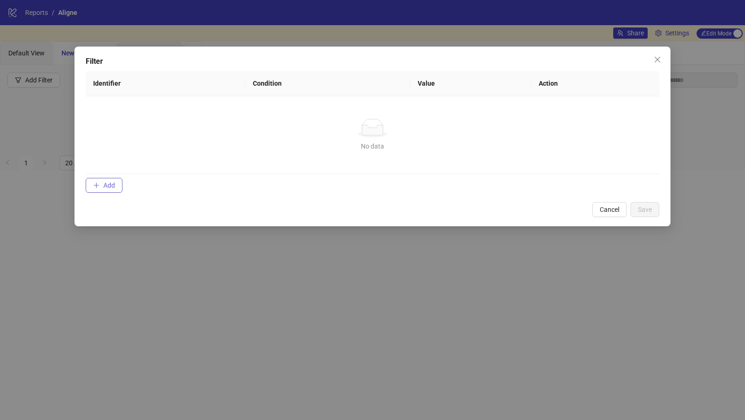
click at [112, 187] on span "Add" at bounding box center [109, 185] width 12 height 7
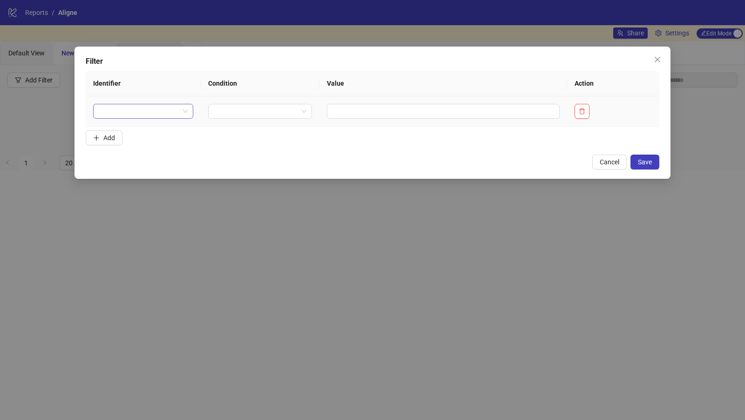
click at [155, 111] on input "search" at bounding box center [139, 111] width 81 height 14
type input "*"
type input "****"
click at [169, 156] on div "Campaign name" at bounding box center [141, 160] width 81 height 10
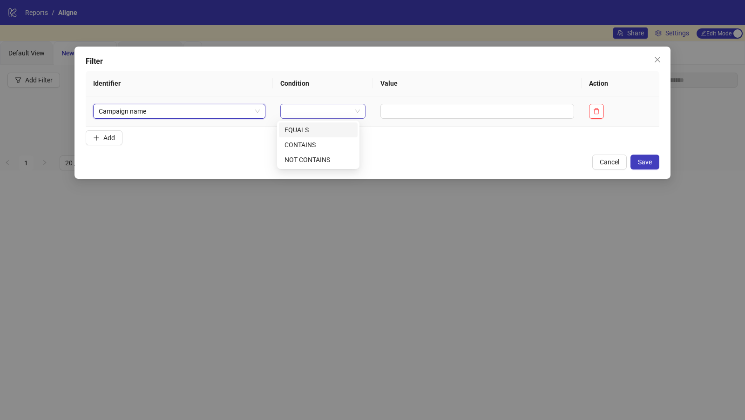
click at [280, 109] on div at bounding box center [322, 111] width 85 height 15
click at [302, 148] on div "CONTAINS" at bounding box center [318, 145] width 68 height 10
click at [420, 102] on td at bounding box center [492, 111] width 192 height 30
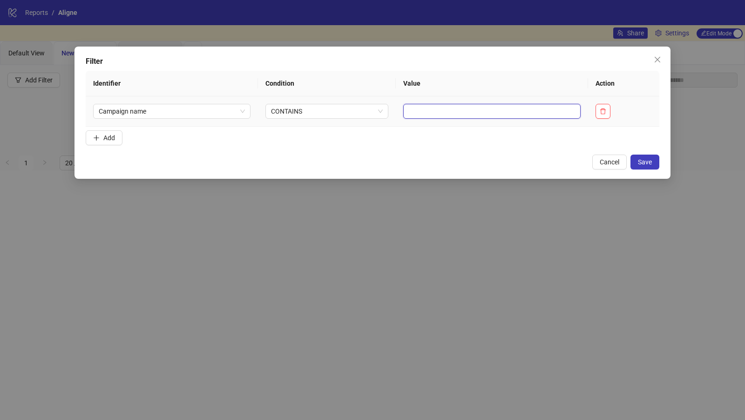
click at [417, 108] on input "text" at bounding box center [491, 111] width 177 height 15
type input "**"
click at [650, 161] on span "Save" at bounding box center [645, 161] width 14 height 7
